Goal: Task Accomplishment & Management: Complete application form

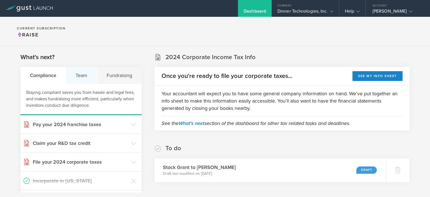
click at [85, 73] on div "Team" at bounding box center [81, 75] width 31 height 17
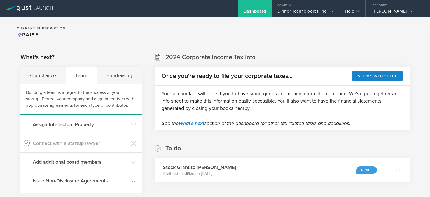
click at [88, 181] on h3 "Issue Non-Disclosure Agreements" at bounding box center [80, 180] width 95 height 7
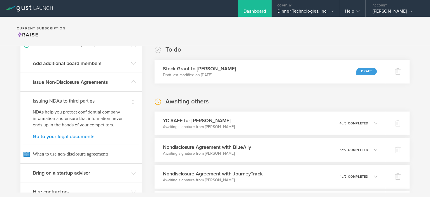
click at [56, 135] on link "Go to your legal documents" at bounding box center [81, 136] width 96 height 5
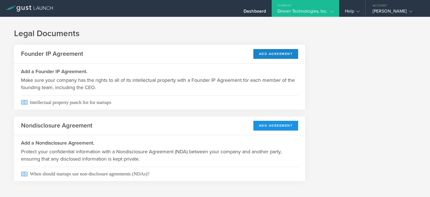
click at [273, 128] on button "Add Agreement" at bounding box center [275, 126] width 45 height 10
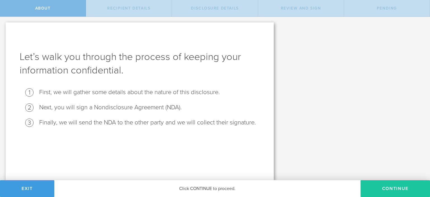
click at [399, 188] on button "Continue" at bounding box center [394, 188] width 69 height 17
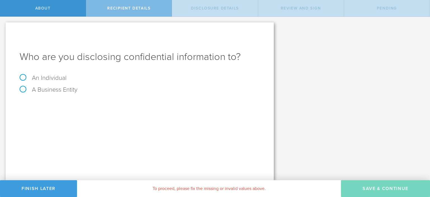
click at [25, 79] on label "An Individual" at bounding box center [43, 77] width 47 height 7
click at [4, 26] on input "An Individual" at bounding box center [2, 21] width 4 height 9
radio input "true"
click at [65, 96] on div "A Business Entity" at bounding box center [140, 92] width 240 height 12
click at [68, 104] on input "text" at bounding box center [161, 105] width 198 height 8
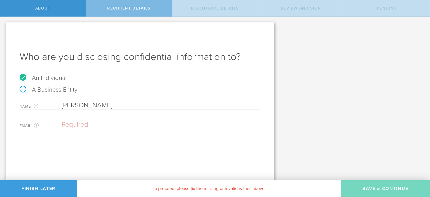
type input "[PERSON_NAME]"
paste input "[EMAIL_ADDRESS][DOMAIN_NAME]"
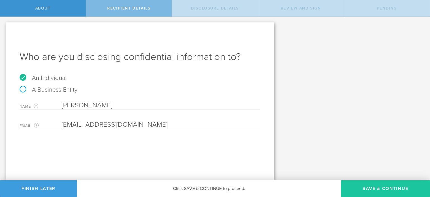
type input "[EMAIL_ADDRESS][DOMAIN_NAME]"
click at [370, 190] on button "Save & Continue" at bounding box center [385, 188] width 89 height 17
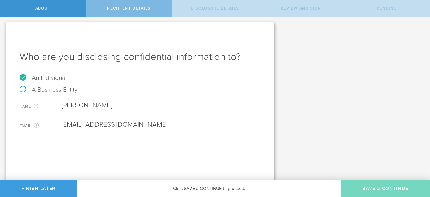
select select "string:5 years"
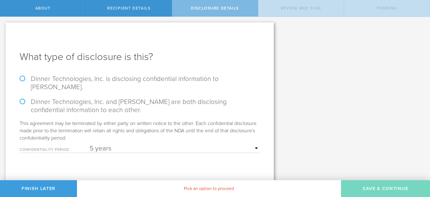
click at [24, 79] on label "Dinner Technologies, Inc. is disclosing confidential information to Sparsh Kuma…" at bounding box center [140, 83] width 240 height 16
click at [4, 29] on input "Dinner Technologies, Inc. is disclosing confidential information to Sparsh Kuma…" at bounding box center [2, 23] width 4 height 12
radio input "true"
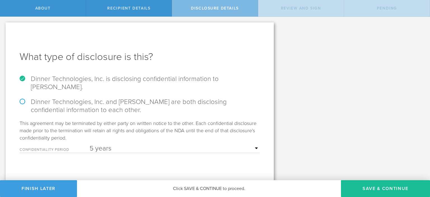
scroll to position [1, 0]
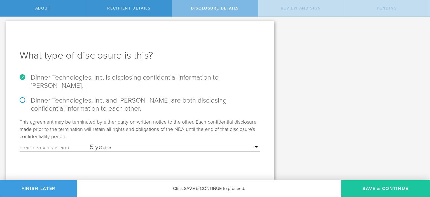
click at [380, 187] on button "Save & Continue" at bounding box center [385, 188] width 89 height 17
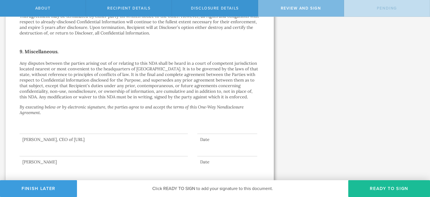
scroll to position [469, 0]
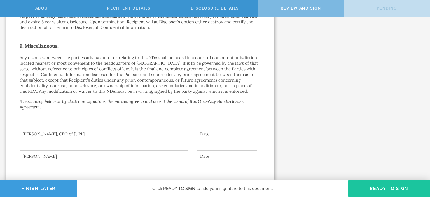
click at [384, 188] on button "Ready to Sign" at bounding box center [389, 188] width 82 height 17
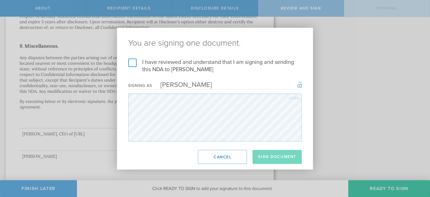
click at [133, 63] on label "I have reviewed and understand that I am signing and sending this NDA to Sparsh…" at bounding box center [214, 65] width 173 height 15
click at [0, 0] on input "I have reviewed and understand that I am signing and sending this NDA to Sparsh…" at bounding box center [0, 0] width 0 height 0
click at [282, 157] on button "Sign Document" at bounding box center [276, 157] width 49 height 14
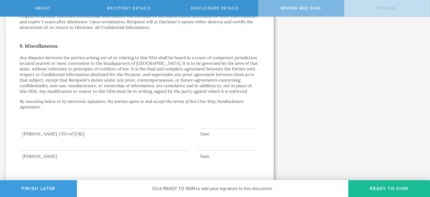
scroll to position [0, 0]
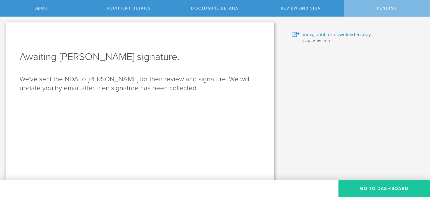
click at [372, 184] on button "Go to dashboard" at bounding box center [383, 188] width 91 height 17
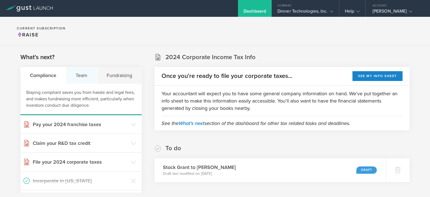
click at [83, 74] on div "Team" at bounding box center [81, 75] width 31 height 17
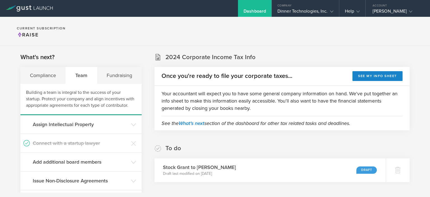
click at [81, 76] on div "Team" at bounding box center [81, 75] width 31 height 17
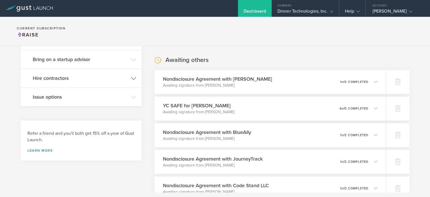
click at [59, 79] on h3 "Hire contractors" at bounding box center [80, 77] width 95 height 7
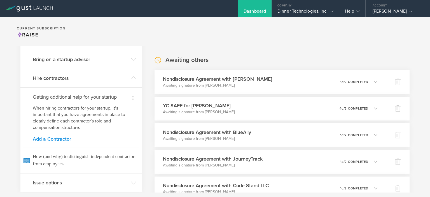
click at [57, 138] on link "Add a Contractor" at bounding box center [81, 138] width 96 height 5
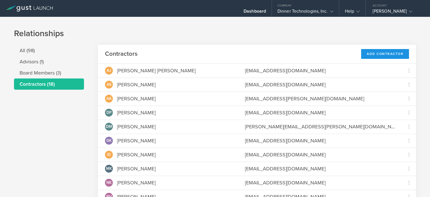
click at [385, 56] on div "Add Contractor" at bounding box center [385, 54] width 48 height 10
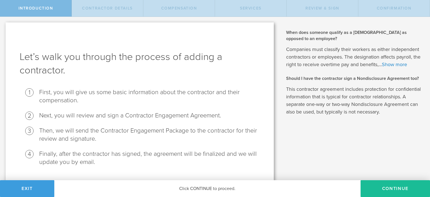
scroll to position [14, 0]
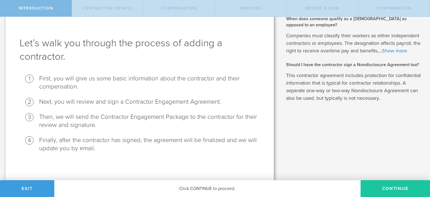
click at [387, 185] on button "Continue" at bounding box center [394, 188] width 69 height 17
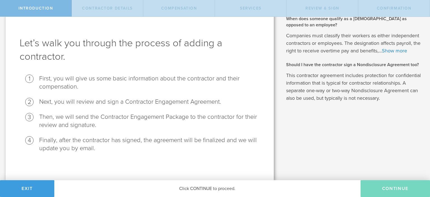
scroll to position [0, 0]
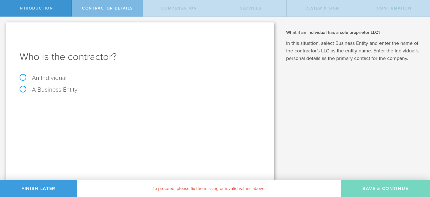
click at [22, 76] on label "An Individual" at bounding box center [43, 77] width 47 height 7
click at [4, 26] on input "An Individual" at bounding box center [2, 21] width 4 height 9
radio input "true"
click at [75, 105] on input "text" at bounding box center [161, 105] width 198 height 8
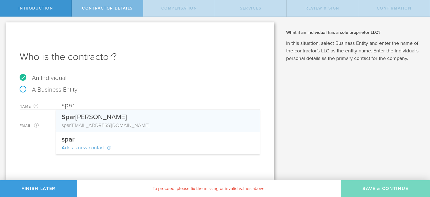
click at [83, 116] on div "Spar sh Kumar" at bounding box center [158, 116] width 192 height 12
type input "[PERSON_NAME]"
type input "[EMAIL_ADDRESS][DOMAIN_NAME]"
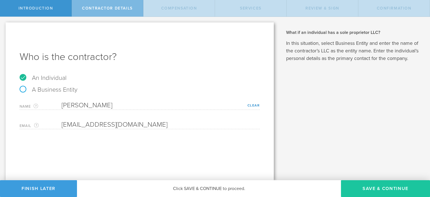
click at [376, 187] on button "Save & Continue" at bounding box center [385, 188] width 89 height 17
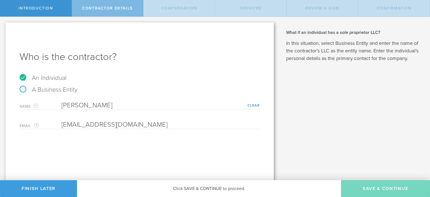
select select "none"
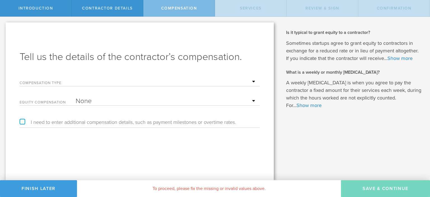
click at [81, 79] on select "Hourly Daily Weekly Retainer Monthly Retainer Project Flat Rate No cash compens…" at bounding box center [165, 81] width 181 height 8
select select "monthlyRetainer"
click at [75, 77] on select "Hourly Daily Weekly Retainer Monthly Retainer Project Flat Rate No cash compens…" at bounding box center [165, 81] width 181 height 8
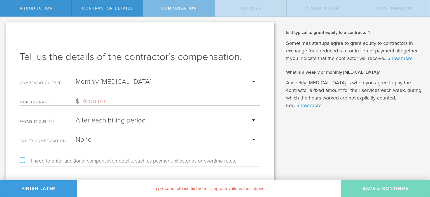
click at [92, 100] on input "text" at bounding box center [165, 101] width 181 height 8
click at [51, 186] on button "Finish Later" at bounding box center [38, 188] width 77 height 17
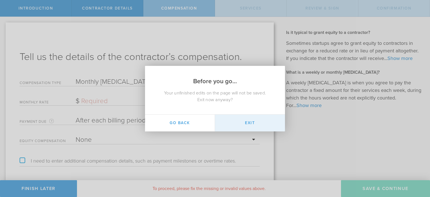
click at [236, 123] on button "Exit" at bounding box center [250, 122] width 70 height 17
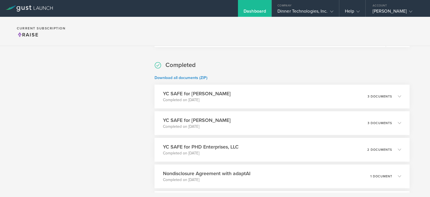
scroll to position [839, 0]
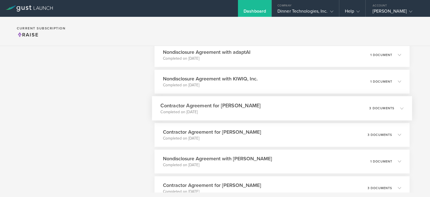
click at [228, 103] on h3 "Contractor Agreement for [PERSON_NAME]" at bounding box center [210, 106] width 100 height 8
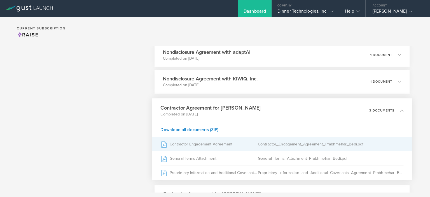
click at [209, 144] on div "Contractor Engagement Agreement" at bounding box center [208, 144] width 97 height 14
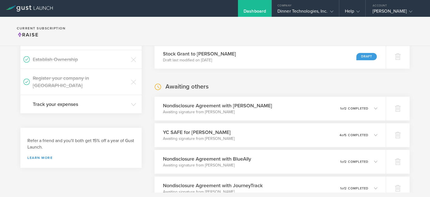
scroll to position [0, 0]
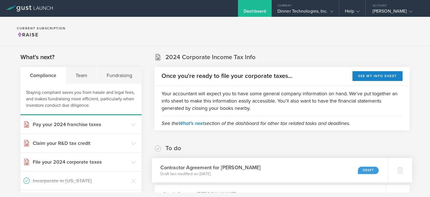
click at [360, 167] on div "Draft" at bounding box center [367, 170] width 21 height 8
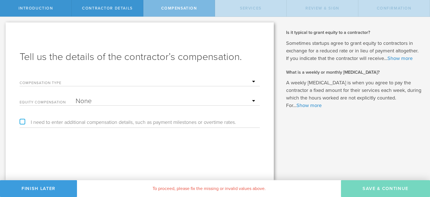
click at [82, 81] on select "Hourly Daily Weekly [MEDICAL_DATA] Monthly [MEDICAL_DATA] Project Flat Rate No …" at bounding box center [165, 81] width 181 height 8
select select "monthlyRetainer"
click at [75, 77] on select "Hourly Daily Weekly [MEDICAL_DATA] Monthly [MEDICAL_DATA] Project Flat Rate No …" at bounding box center [165, 81] width 181 height 8
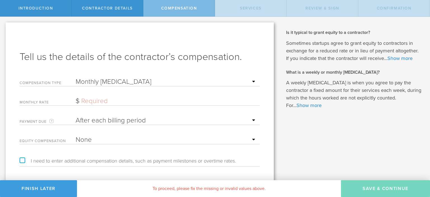
click at [89, 101] on input "text" at bounding box center [165, 101] width 181 height 8
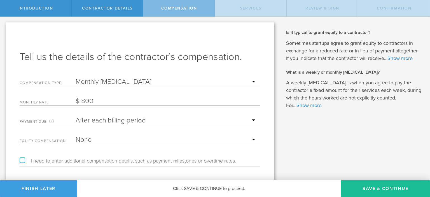
type input "800"
click at [99, 139] on select "None Stock Grant" at bounding box center [165, 139] width 181 height 8
click at [23, 160] on label "I need to enter additional compensation details, such as payment milestones or …" at bounding box center [128, 160] width 216 height 5
click at [4, 26] on input "I need to enter additional compensation details, such as payment milestones or …" at bounding box center [2, 21] width 4 height 9
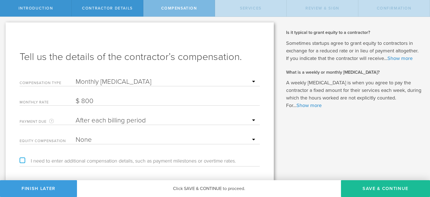
checkbox input "true"
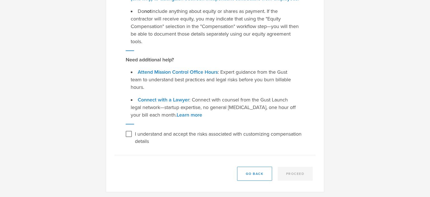
scroll to position [140, 0]
click at [125, 134] on input "I understand and accept the risks associated with customizing compensation deta…" at bounding box center [128, 133] width 9 height 9
checkbox input "true"
click at [296, 171] on button "Proceed" at bounding box center [294, 173] width 35 height 14
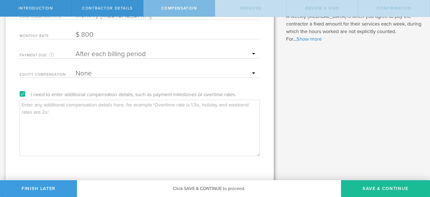
scroll to position [71, 0]
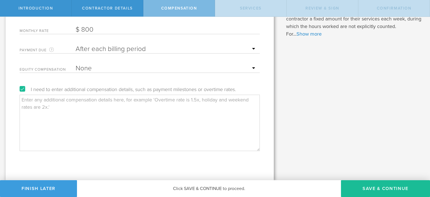
click at [108, 125] on textarea at bounding box center [140, 123] width 240 height 56
paste textarea "For clarity, compensation during the initial 2 month period will be $800 USD pe…"
drag, startPoint x: 77, startPoint y: 99, endPoint x: 91, endPoint y: 98, distance: 13.2
click at [91, 98] on textarea "For clarity, compensation during the initial 2 month period will be $800 USD pe…" at bounding box center [140, 123] width 240 height 56
click at [112, 97] on textarea "For clarity, compensation after the initial 2 month period will be $800 USD per…" at bounding box center [140, 123] width 240 height 56
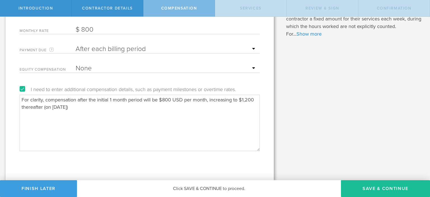
click at [128, 98] on textarea "For clarity, compensation after the initial 1 month period will be $800 USD per…" at bounding box center [140, 123] width 240 height 56
drag, startPoint x: 189, startPoint y: 99, endPoint x: 43, endPoint y: 114, distance: 146.4
click at [43, 114] on textarea "For clarity, compensation after the initial 1 month probationary period will be…" at bounding box center [140, 123] width 240 height 56
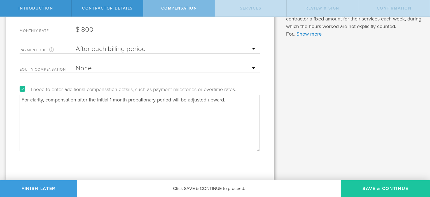
type textarea "For clarity, compensation after the initial 1 month probationary period will be…"
click at [370, 187] on button "Save & Continue" at bounding box center [385, 188] width 89 height 17
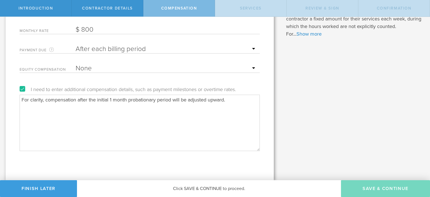
scroll to position [0, 0]
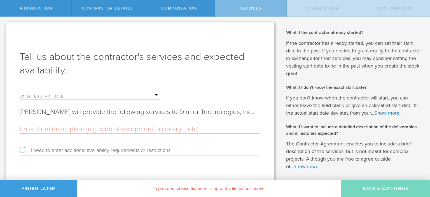
click at [75, 129] on input "text" at bounding box center [140, 129] width 240 height 8
paste input "Applied AI Engineering duties including helping users implement Lamatic and oth…"
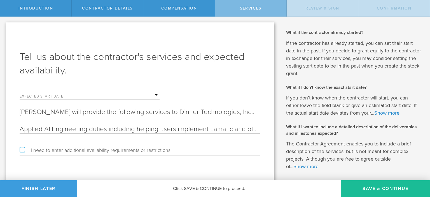
scroll to position [23, 0]
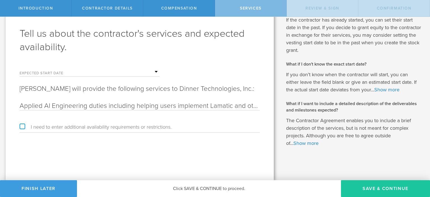
type input "Applied AI Engineering duties including helping users implement Lamatic and oth…"
click at [363, 184] on button "Save & Continue" at bounding box center [385, 188] width 89 height 17
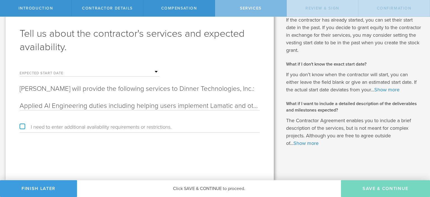
scroll to position [0, 0]
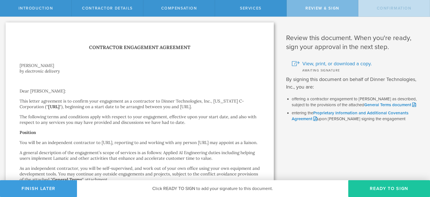
click at [387, 188] on button "Ready to Sign" at bounding box center [389, 188] width 82 height 17
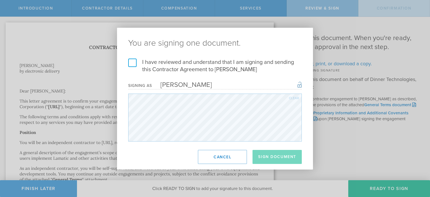
click at [133, 63] on label "I have reviewed and understand that I am signing and sending this Contractor Ag…" at bounding box center [214, 65] width 173 height 15
click at [0, 0] on input "I have reviewed and understand that I am signing and sending this Contractor Ag…" at bounding box center [0, 0] width 0 height 0
click at [281, 156] on button "Sign Document" at bounding box center [276, 157] width 49 height 14
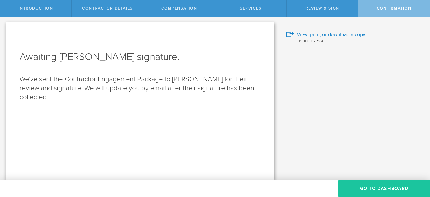
click at [369, 187] on button "Go To Dashboard" at bounding box center [383, 188] width 91 height 17
